Goal: Check status

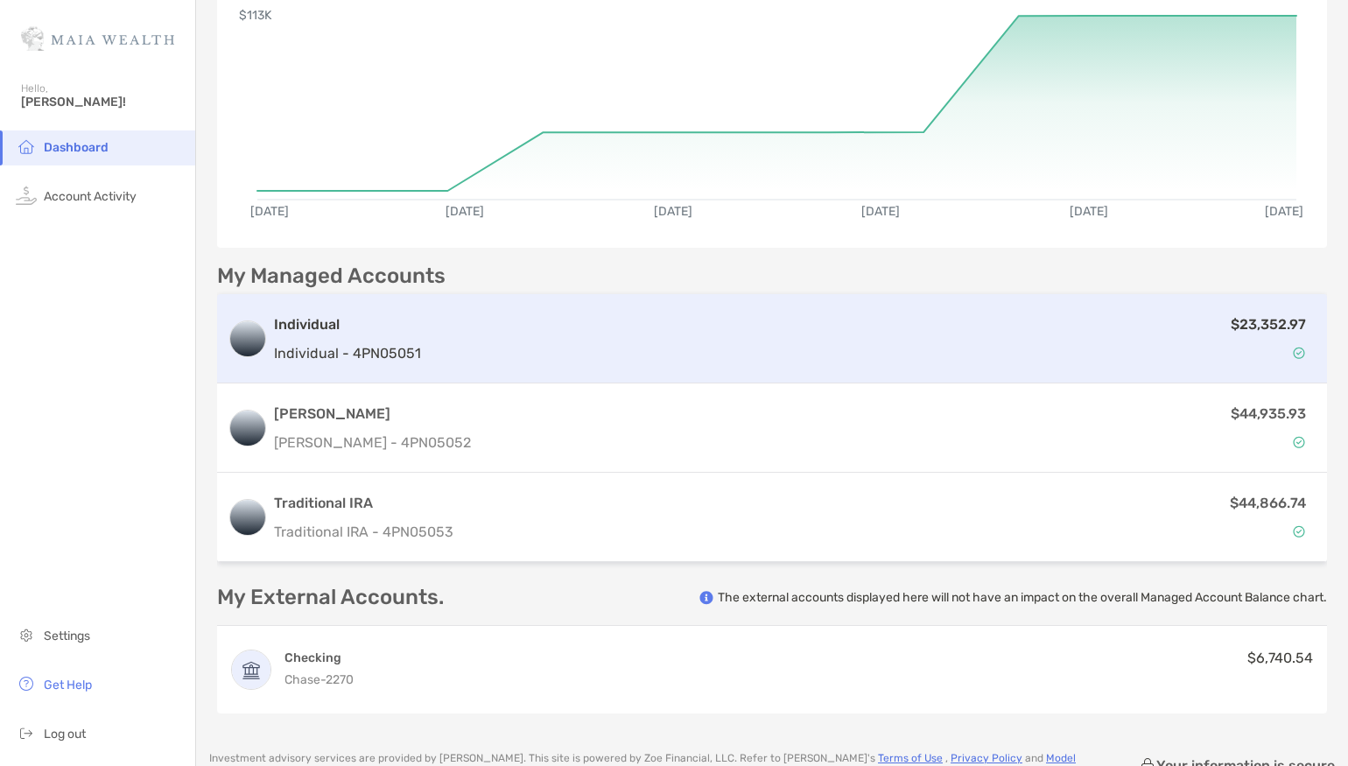
scroll to position [211, 0]
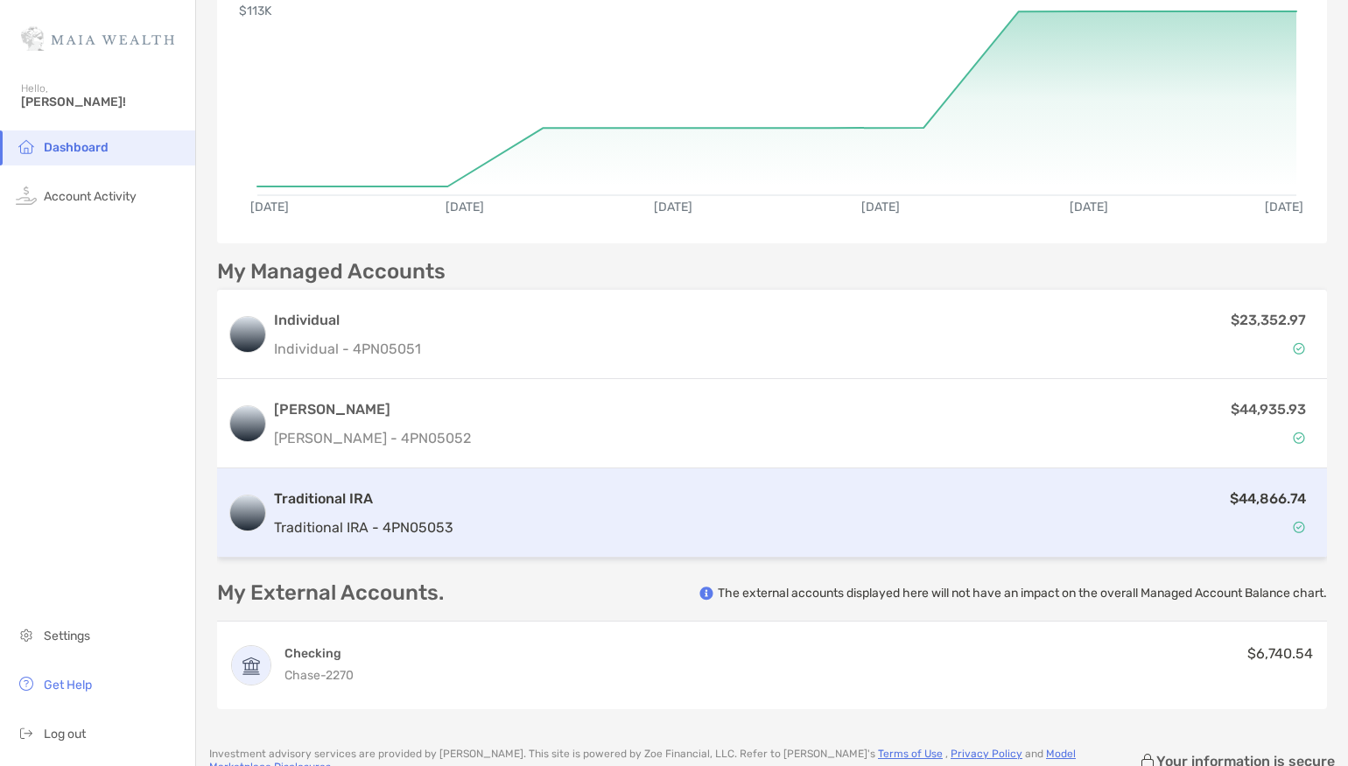
click at [662, 529] on div "$44,866.74" at bounding box center [888, 512] width 856 height 51
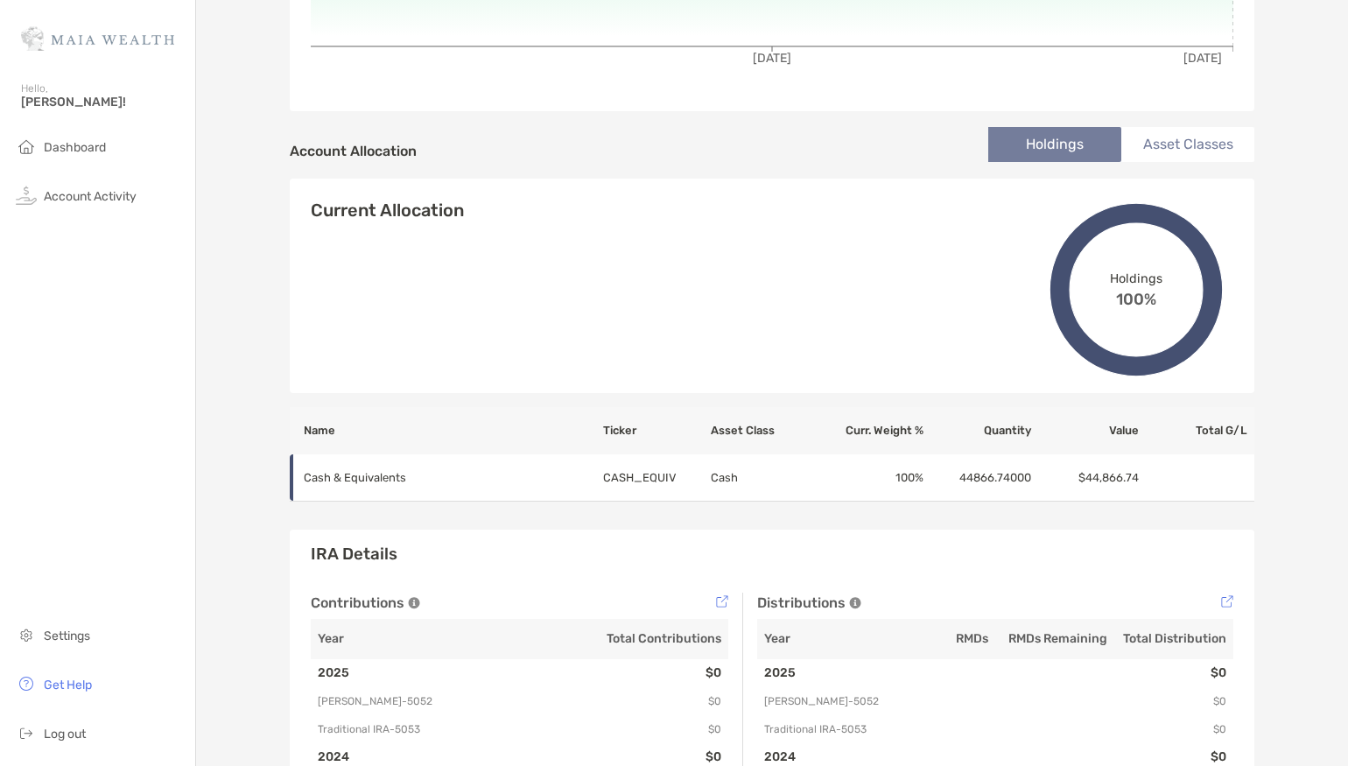
scroll to position [474, 0]
click at [1201, 136] on li "Asset Classes" at bounding box center [1187, 143] width 133 height 35
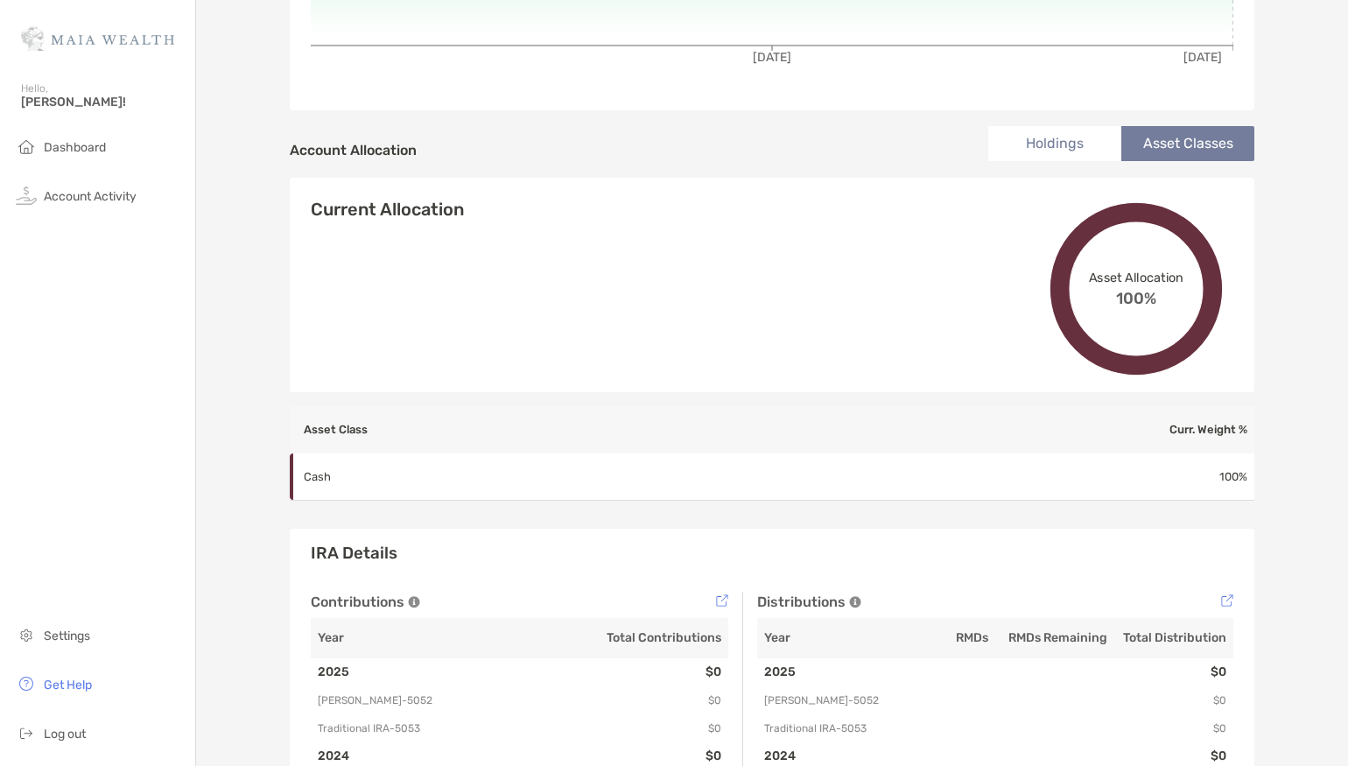
click at [1019, 138] on li "Holdings" at bounding box center [1054, 143] width 133 height 35
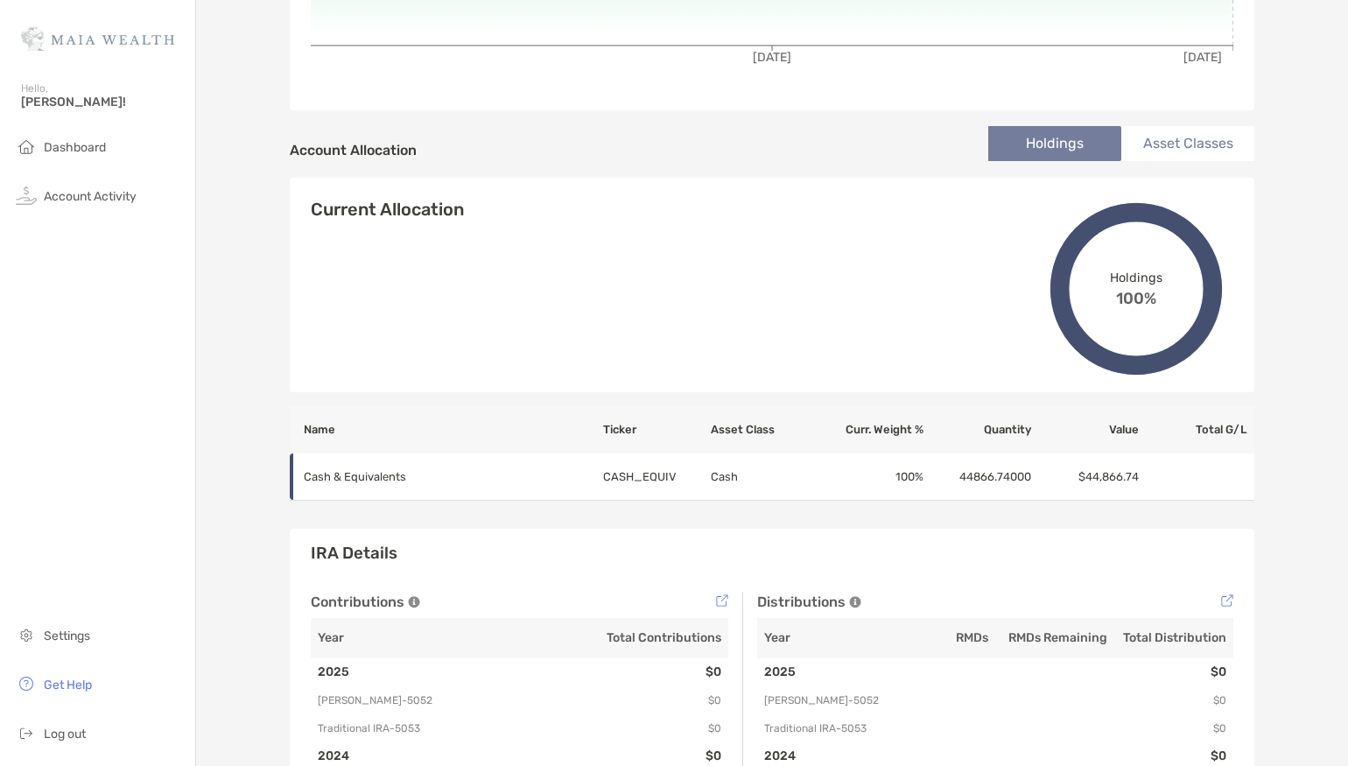
scroll to position [0, 0]
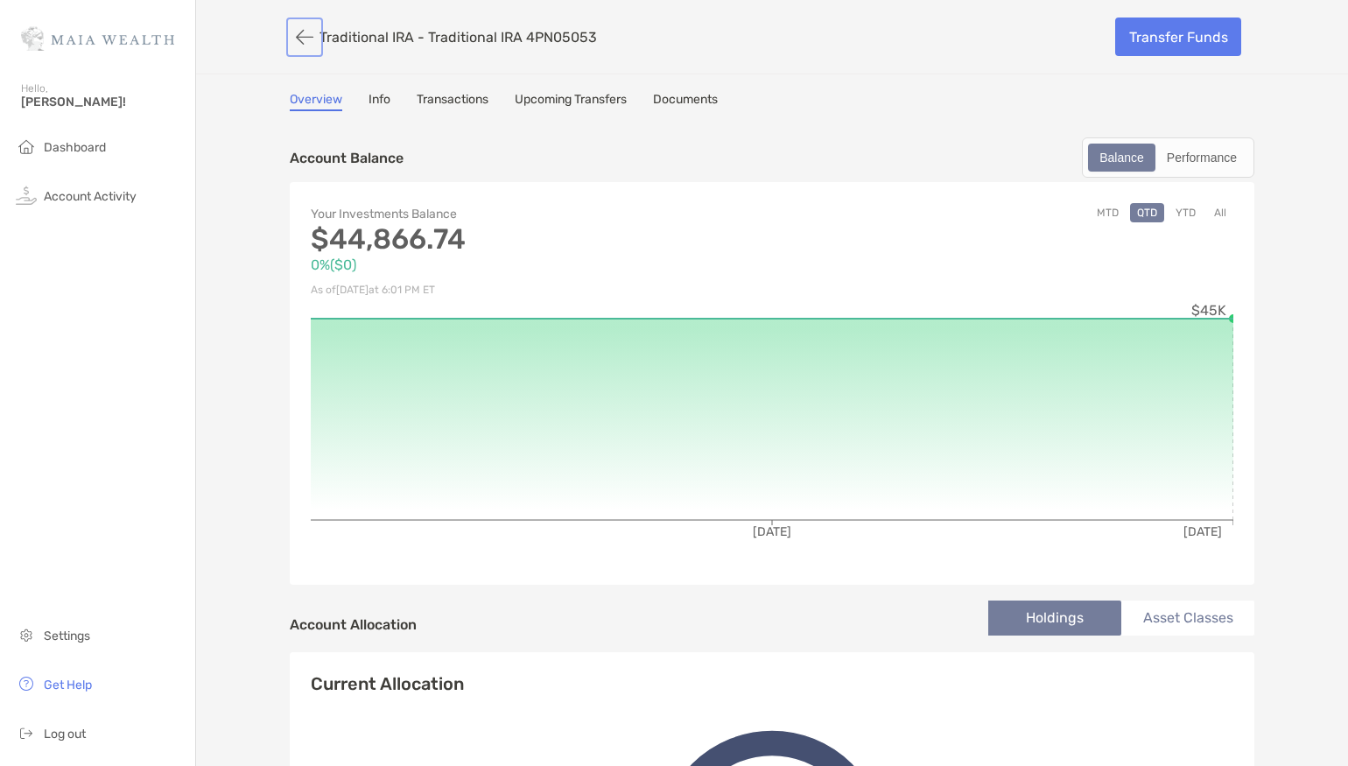
click at [295, 28] on button "button" at bounding box center [305, 37] width 30 height 32
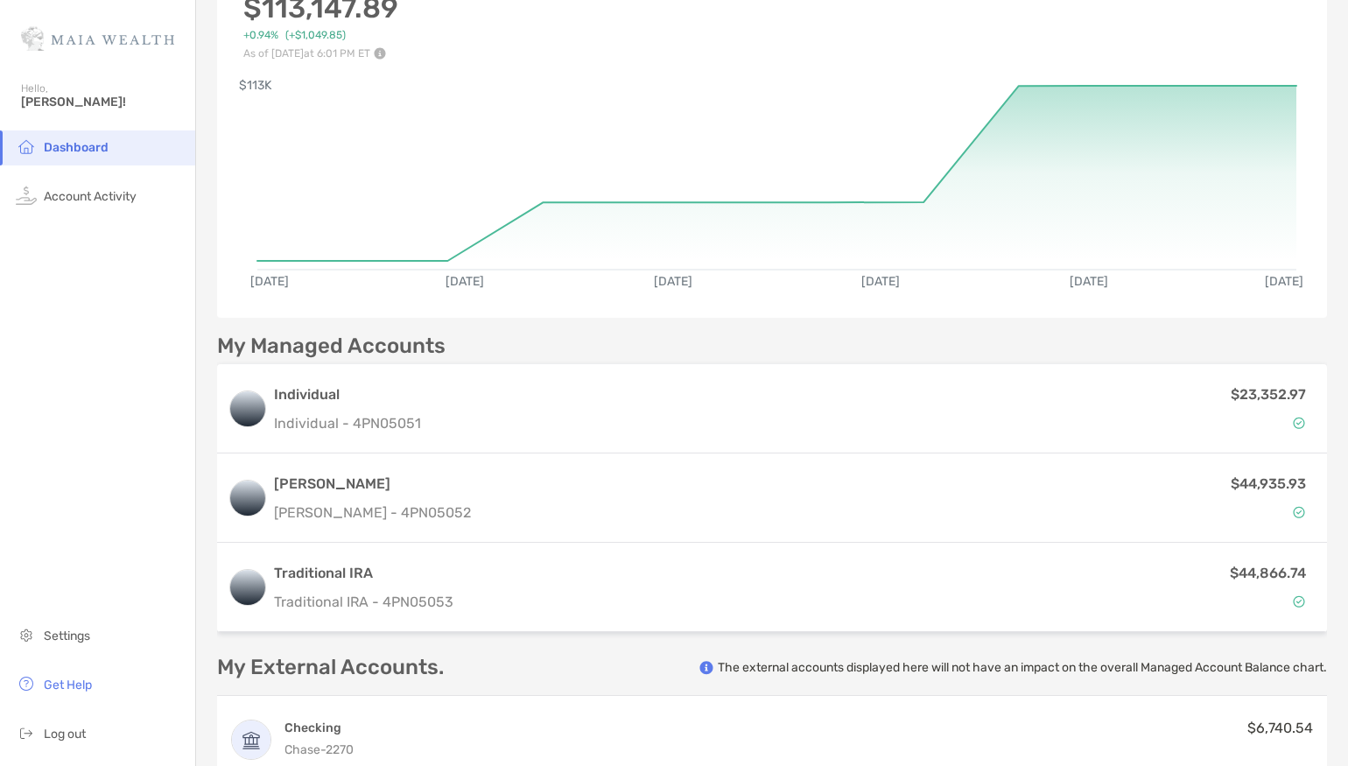
scroll to position [151, 0]
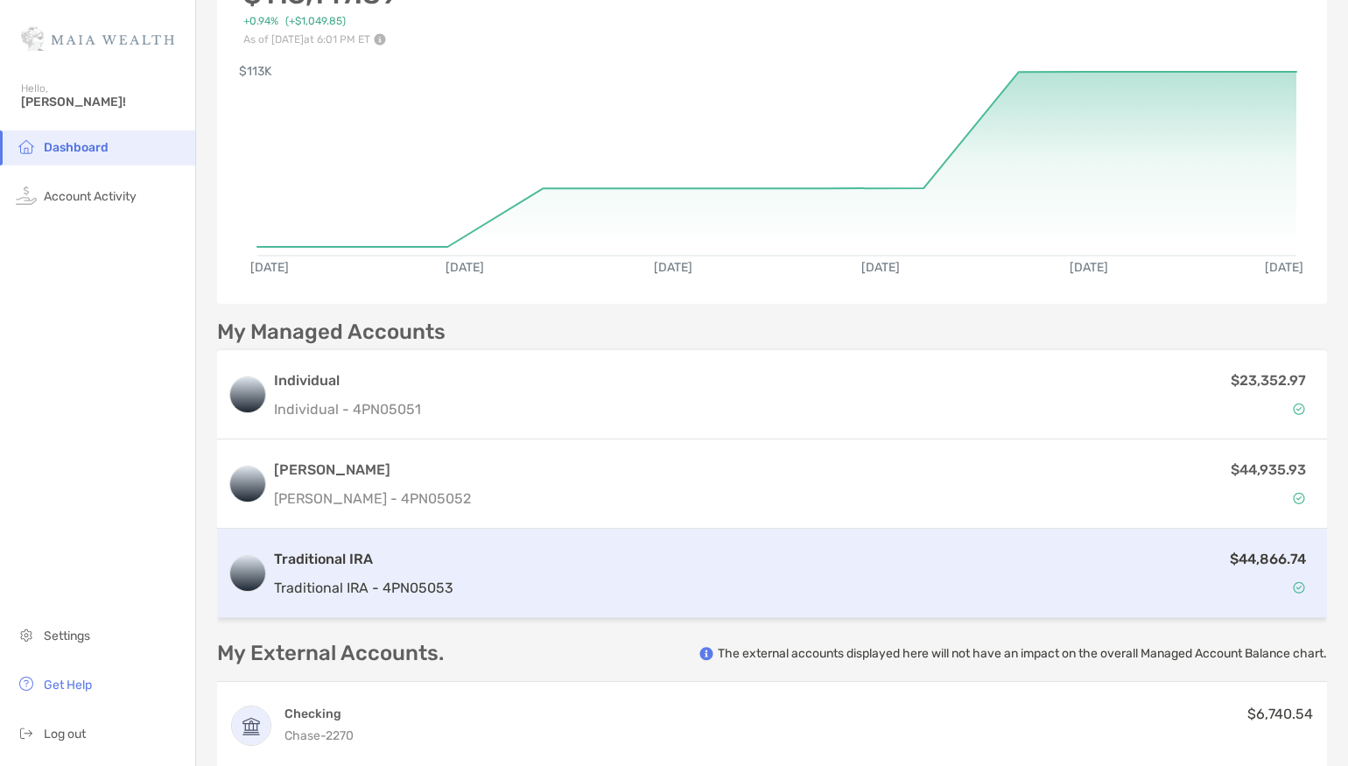
click at [447, 554] on h3 "Traditional IRA" at bounding box center [363, 559] width 179 height 21
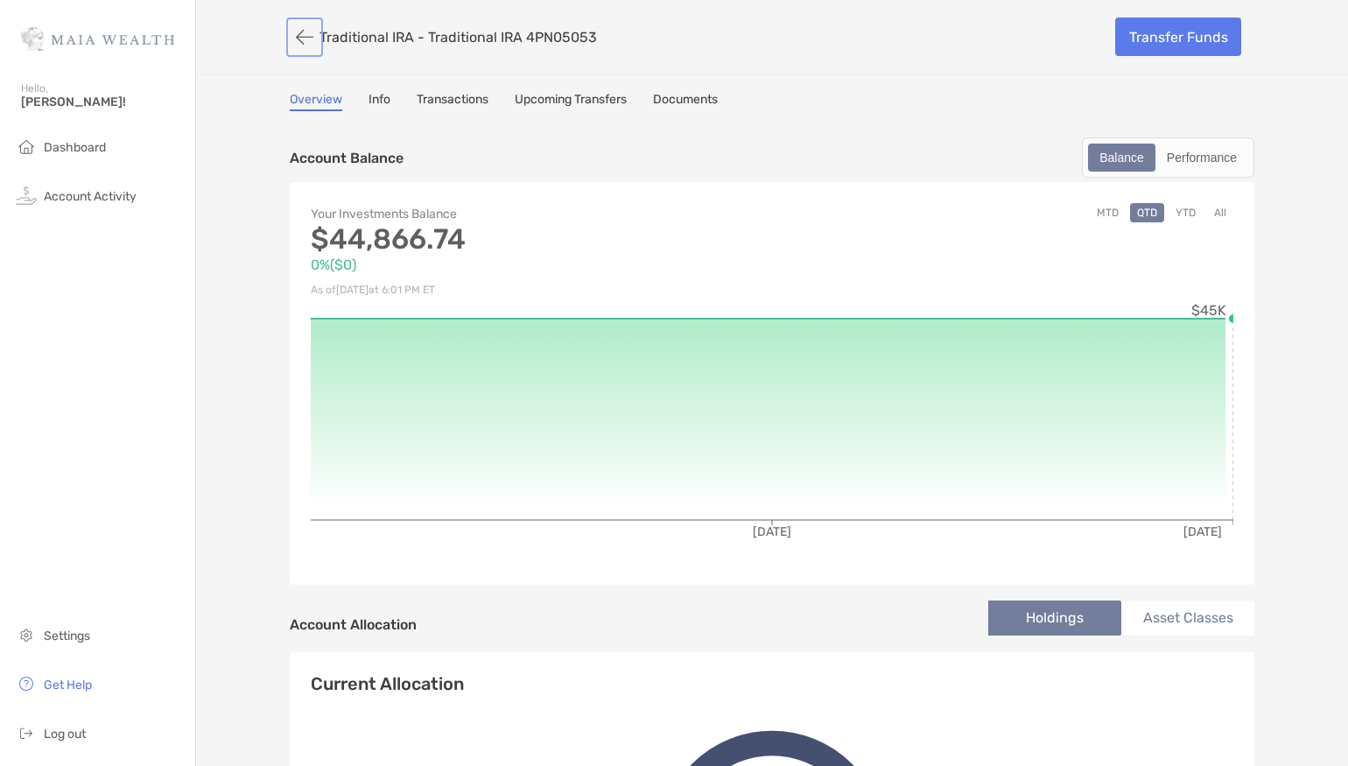
click at [305, 36] on button "button" at bounding box center [305, 37] width 30 height 32
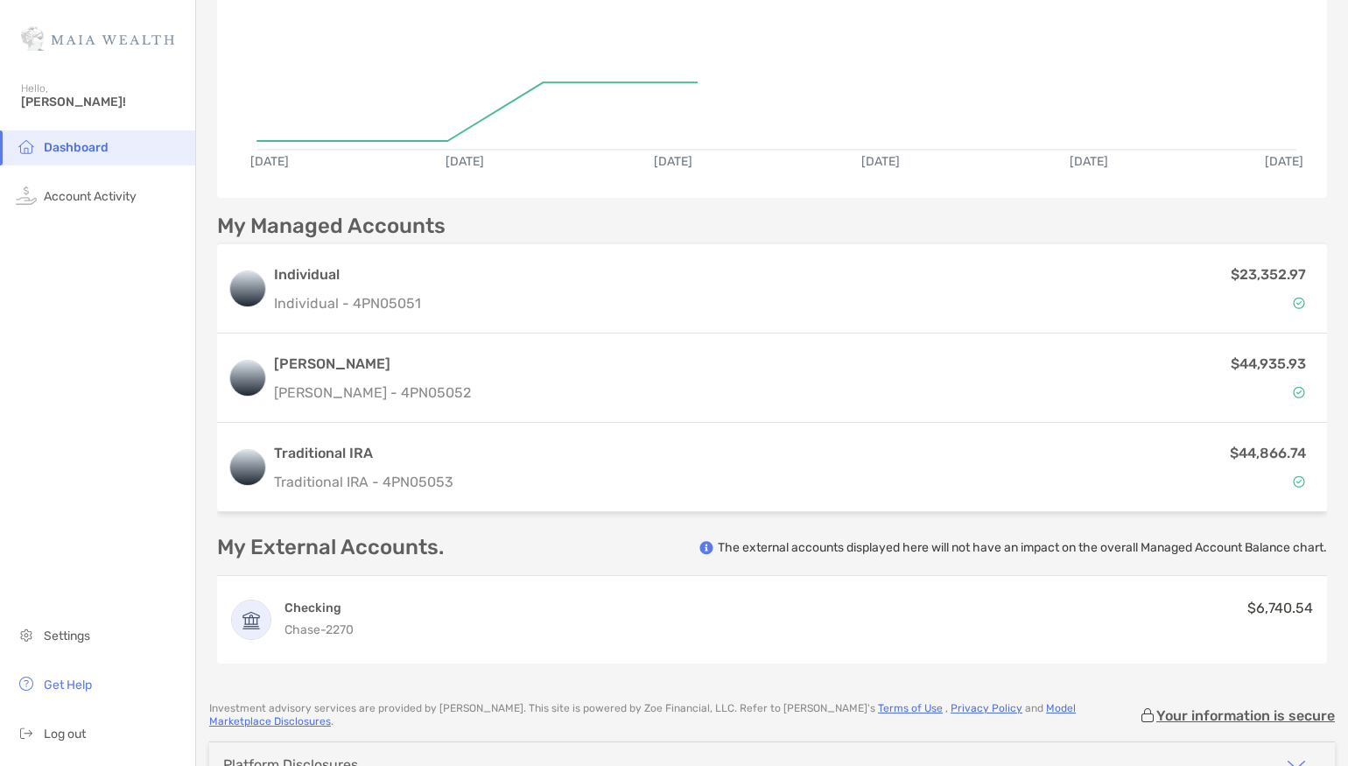
scroll to position [349, 0]
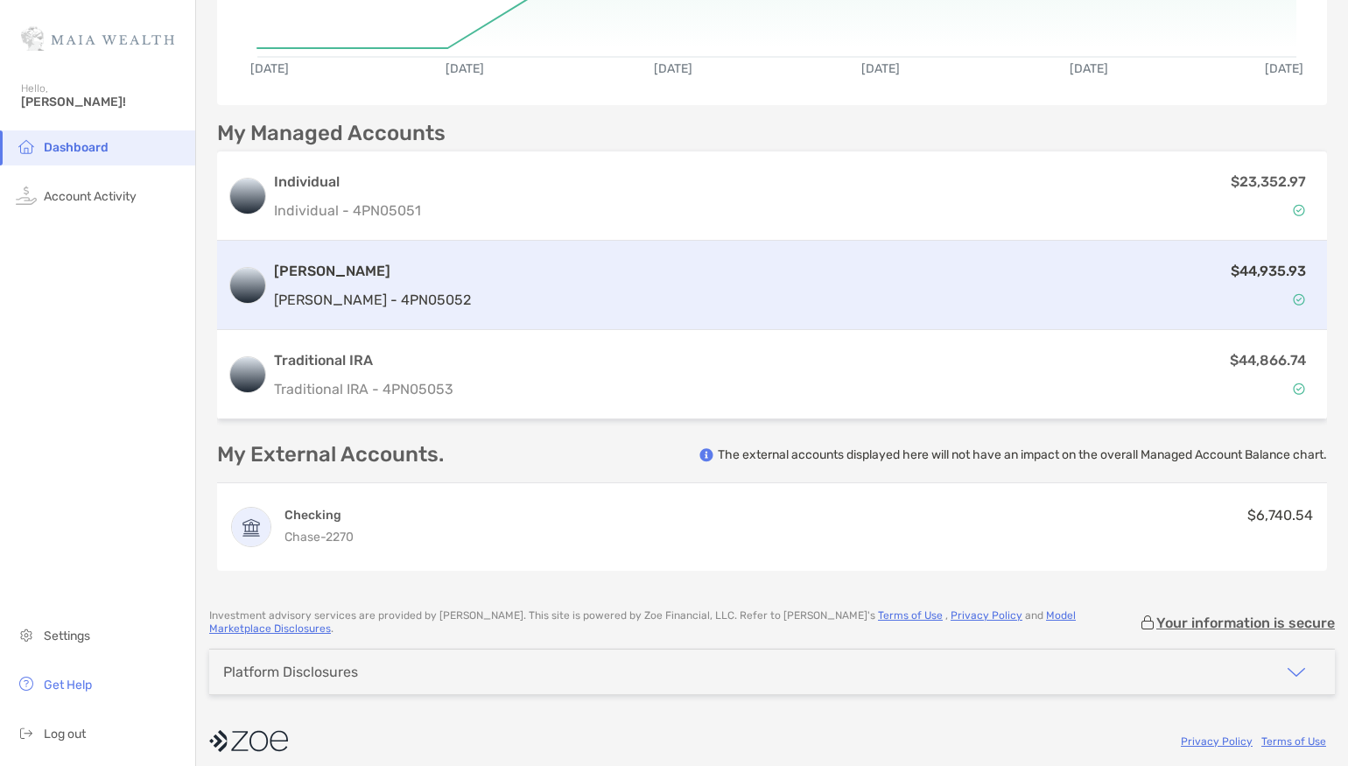
click at [478, 273] on div "$44,935.93" at bounding box center [897, 285] width 838 height 51
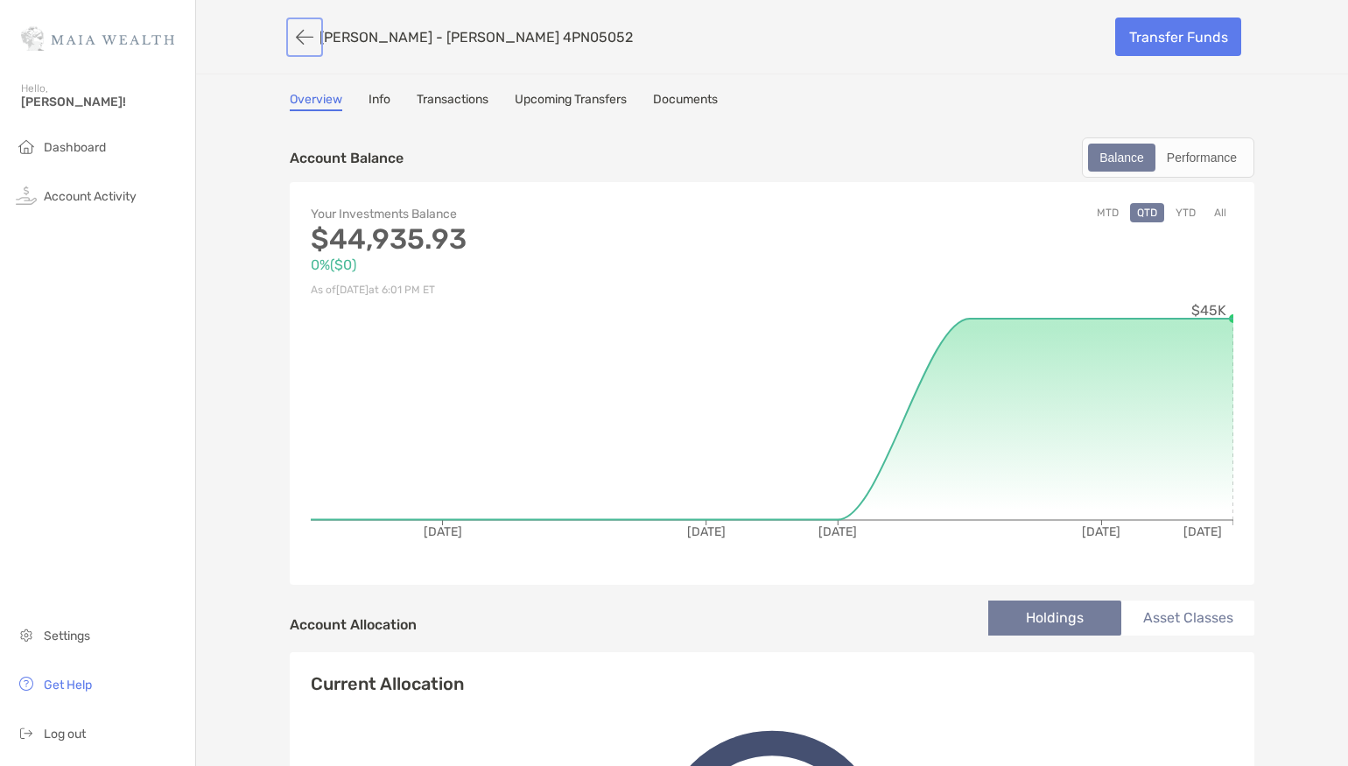
click at [306, 39] on button "button" at bounding box center [305, 37] width 30 height 32
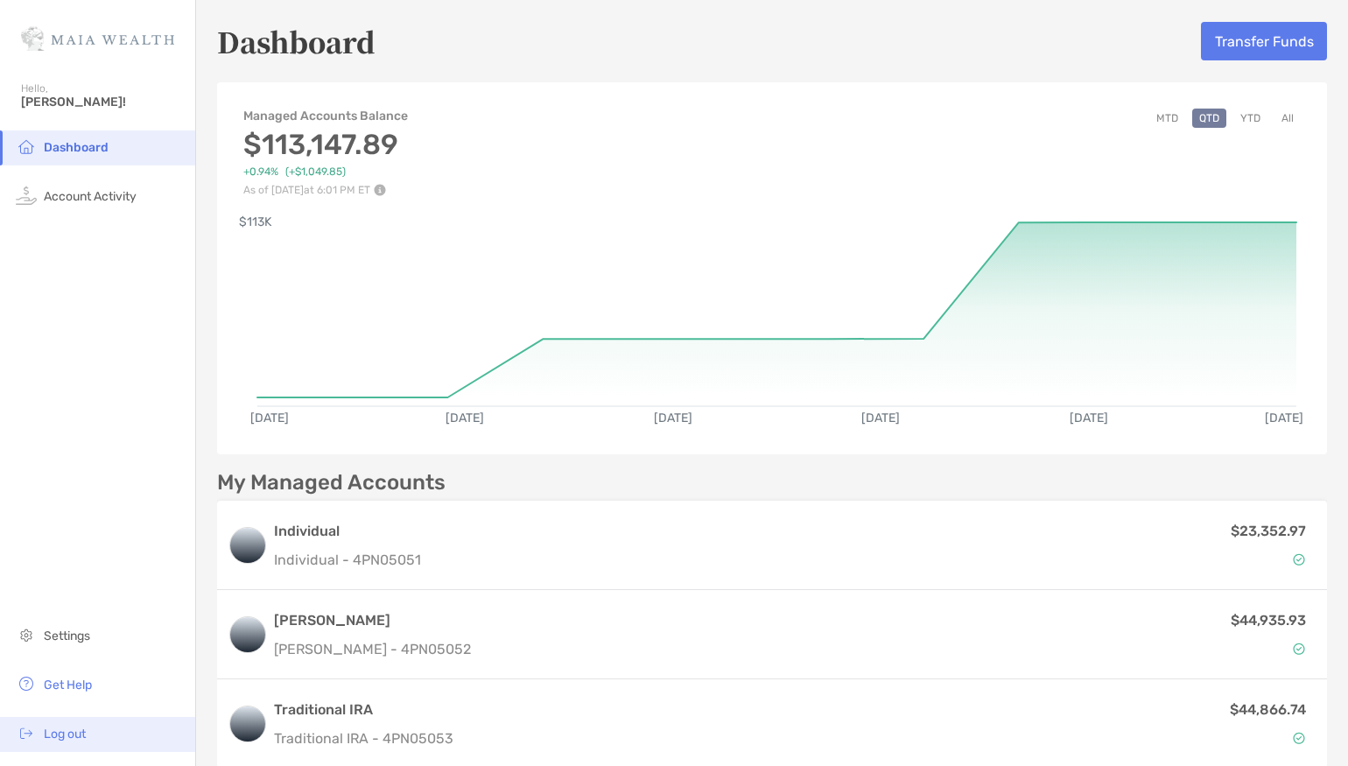
click at [94, 739] on li "Log out" at bounding box center [97, 734] width 195 height 35
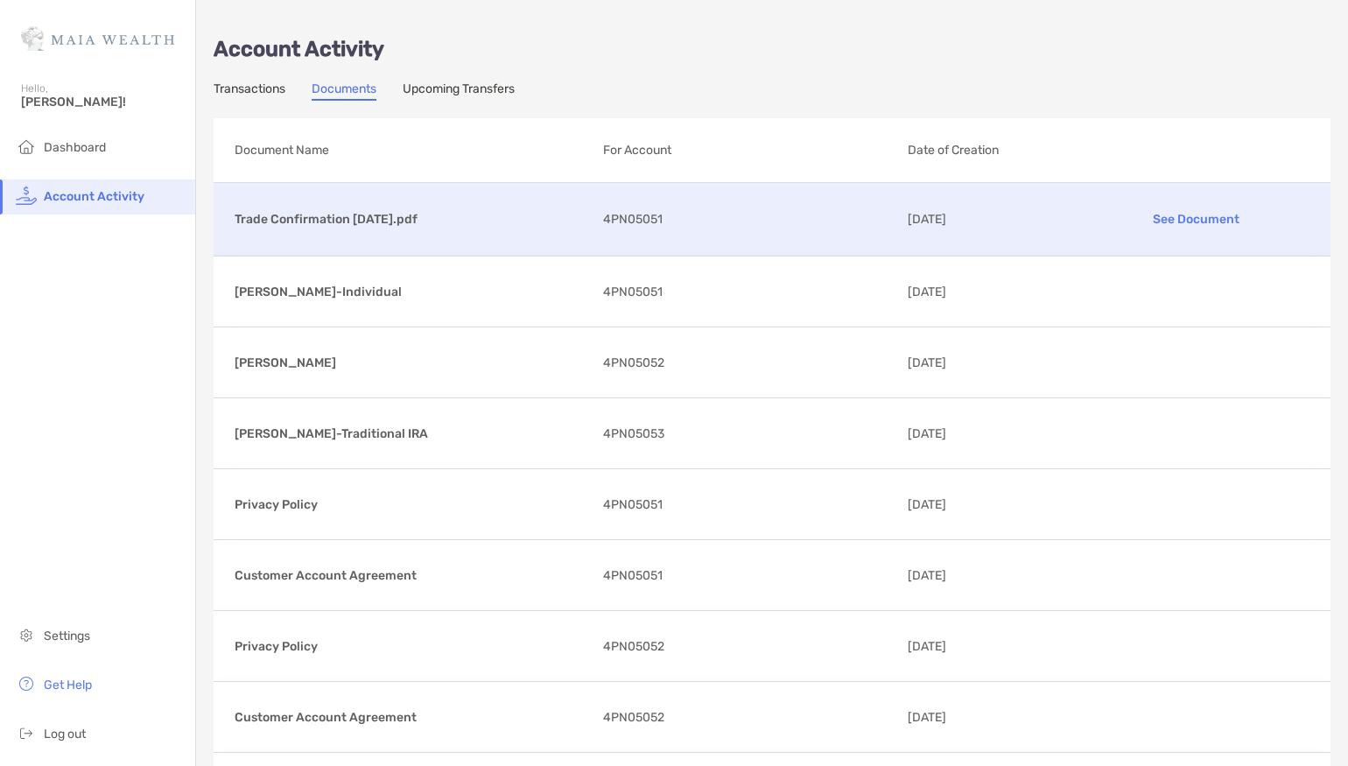
click at [422, 208] on p "Trade Confirmation [DATE].pdf" at bounding box center [412, 219] width 354 height 22
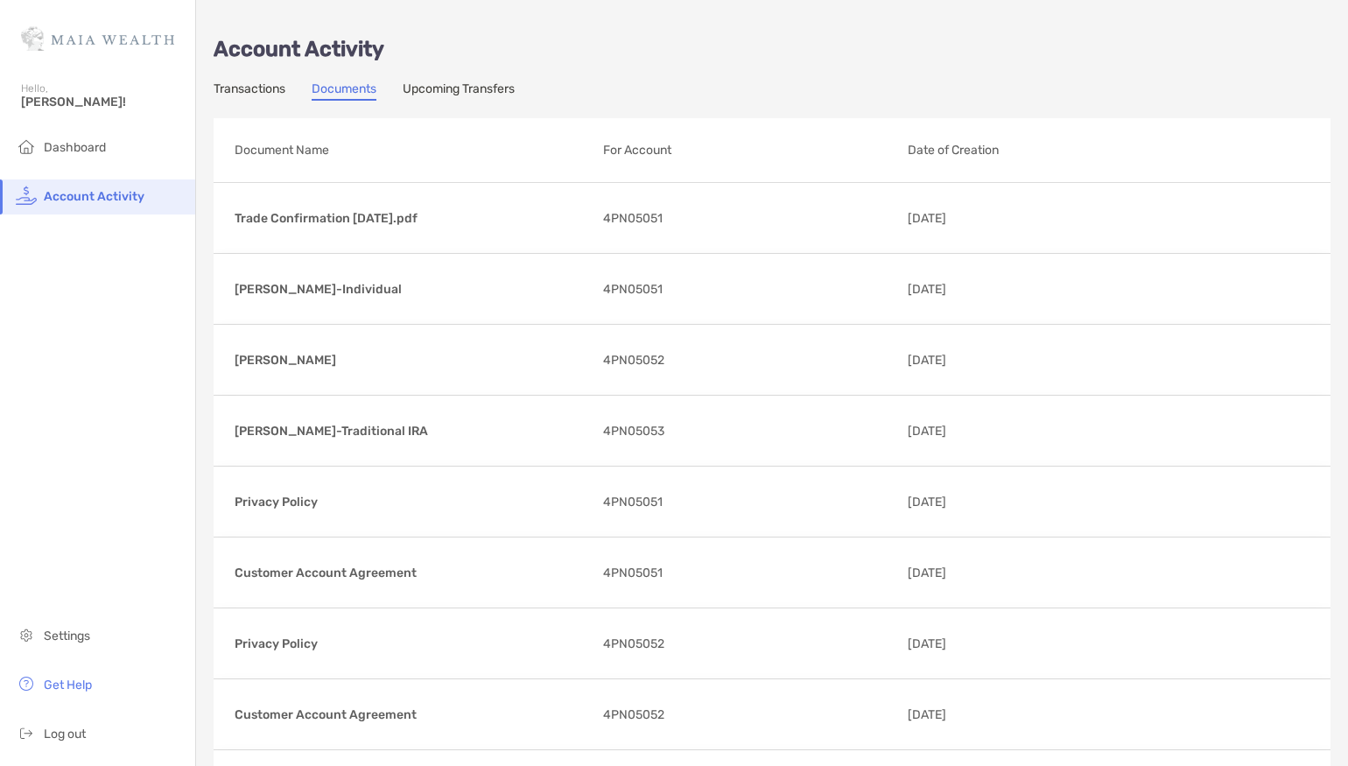
click at [272, 94] on link "Transactions" at bounding box center [250, 90] width 72 height 19
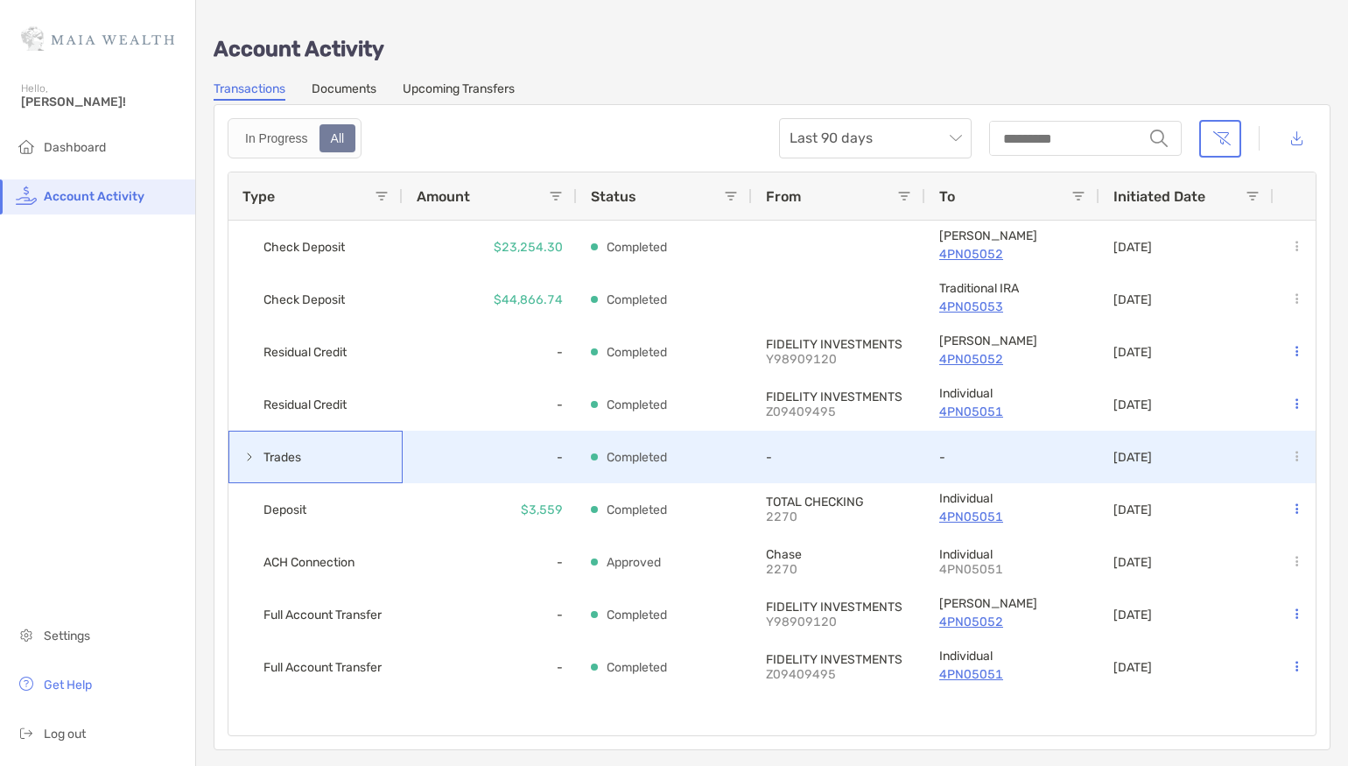
click at [244, 458] on span at bounding box center [249, 457] width 14 height 14
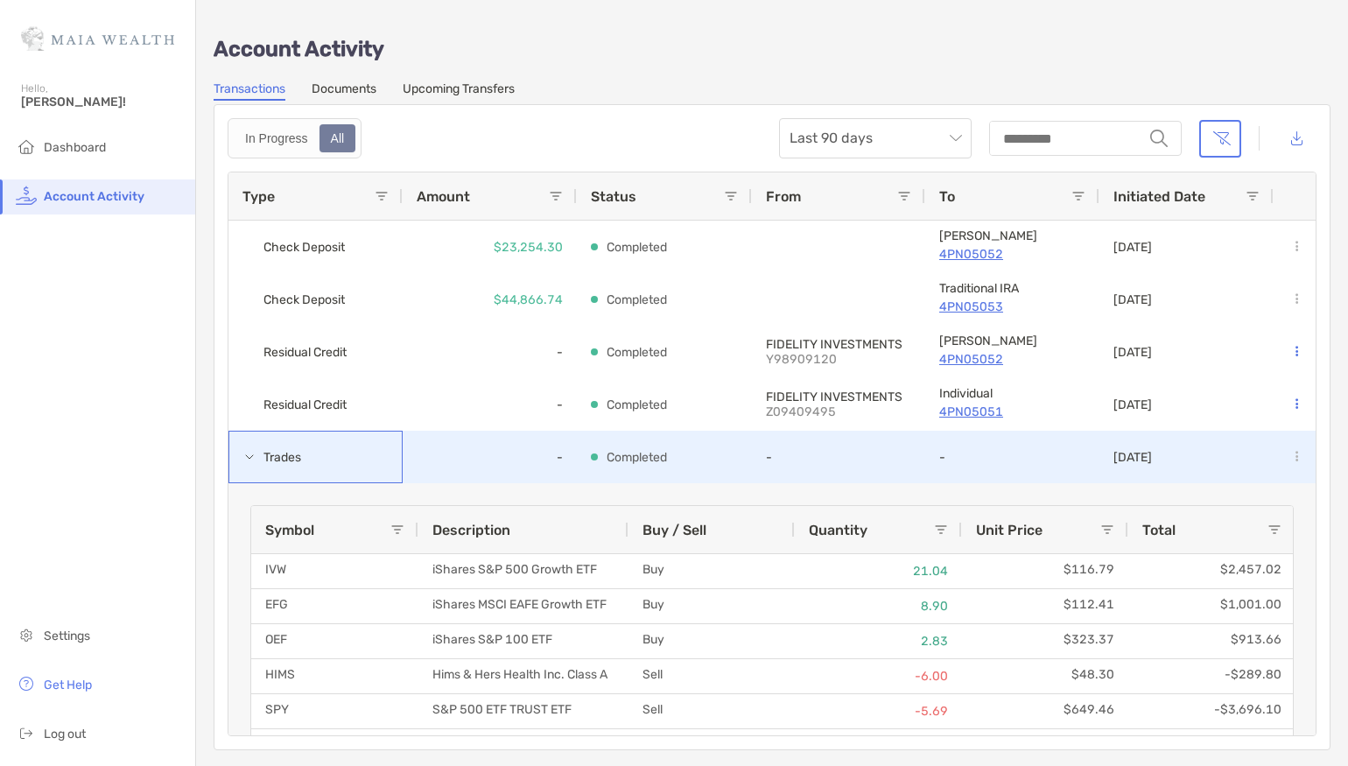
click at [244, 457] on span at bounding box center [249, 457] width 14 height 14
